Goal: Transaction & Acquisition: Purchase product/service

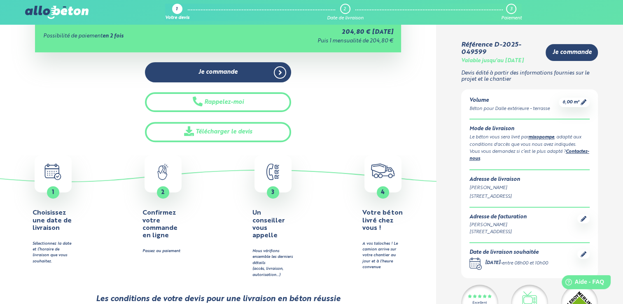
scroll to position [296, 0]
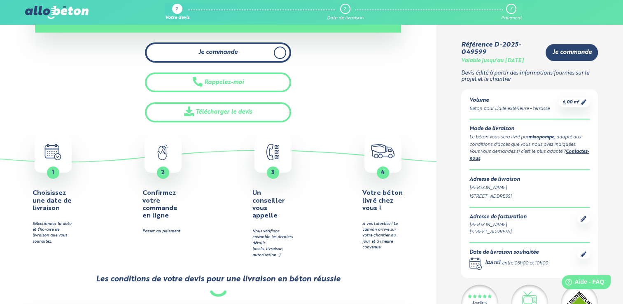
click at [239, 58] on link "Je commande" at bounding box center [218, 52] width 147 height 20
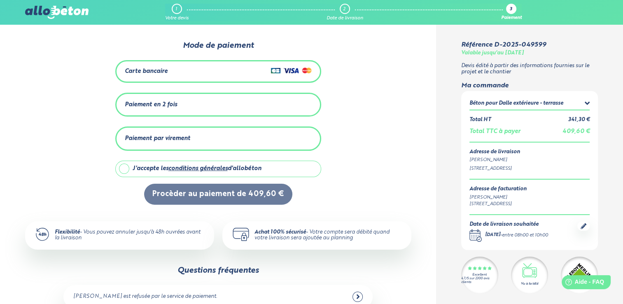
click at [224, 70] on div "Carte bancaire" at bounding box center [218, 71] width 187 height 12
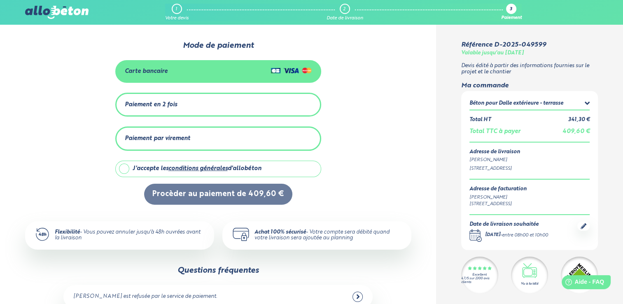
click at [121, 167] on label "J'accepte les conditions générales d'allobéton" at bounding box center [218, 169] width 206 height 16
checkbox input "true"
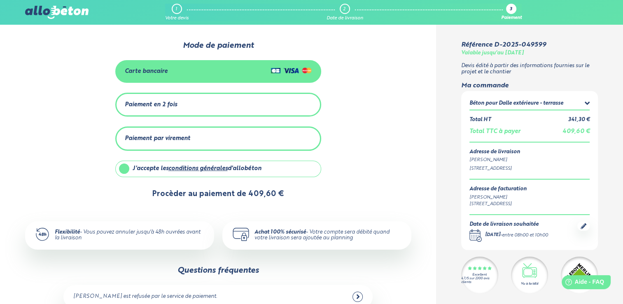
click at [182, 189] on button "Procèder au paiement de 409,60 €" at bounding box center [218, 194] width 148 height 21
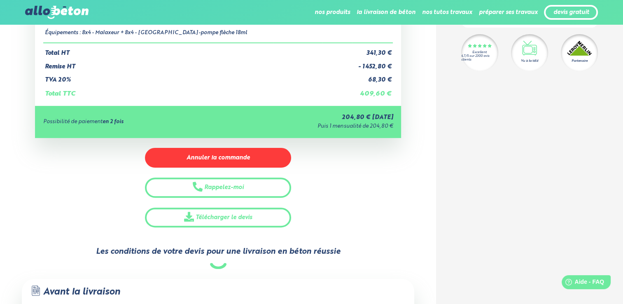
scroll to position [219, 0]
